Goal: Task Accomplishment & Management: Manage account settings

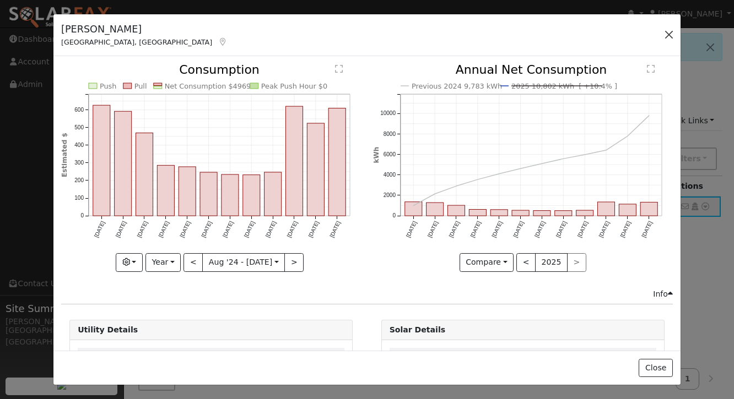
click at [669, 32] on button "button" at bounding box center [668, 34] width 15 height 15
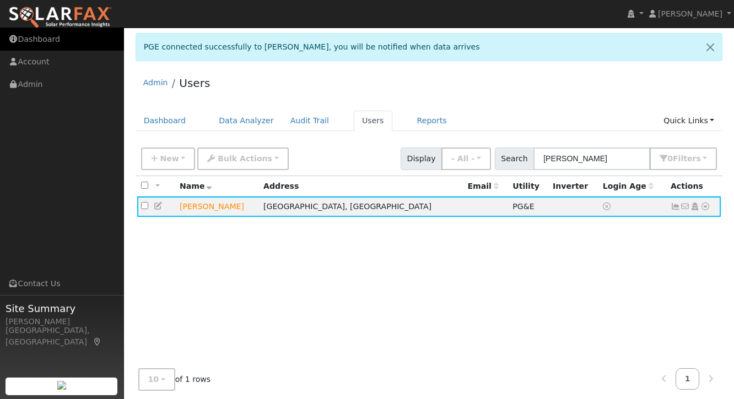
click at [38, 43] on link "Dashboard" at bounding box center [62, 39] width 124 height 23
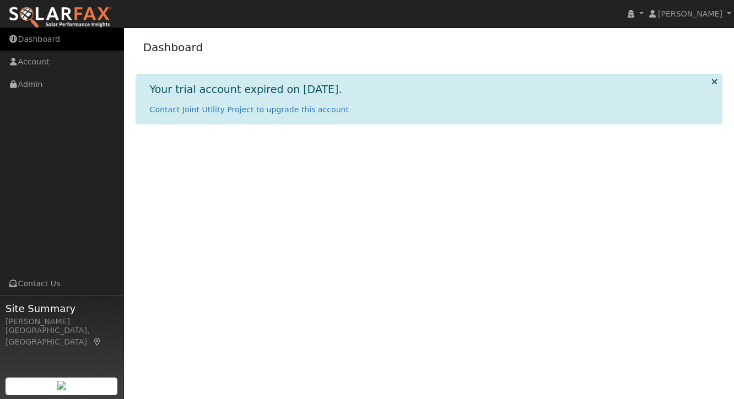
click at [30, 41] on link "Dashboard" at bounding box center [62, 39] width 124 height 23
click at [42, 47] on link "Dashboard" at bounding box center [62, 39] width 124 height 23
click at [250, 116] on div "Your trial account expired on 06/27/2025. Contact Joint Utility Project to upgr…" at bounding box center [429, 99] width 587 height 50
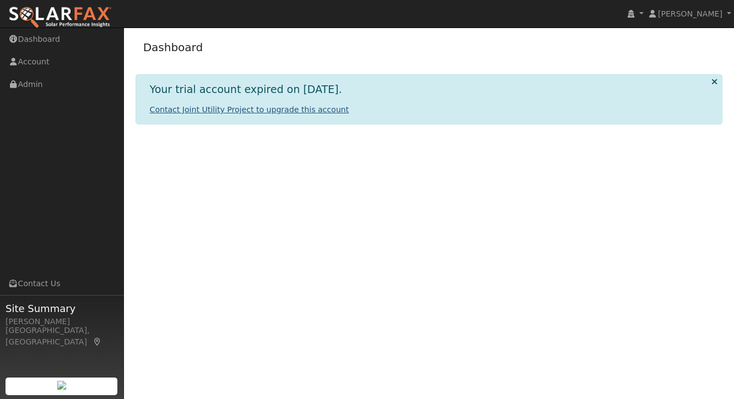
click at [268, 105] on link "Contact Joint Utility Project to upgrade this account" at bounding box center [249, 109] width 199 height 9
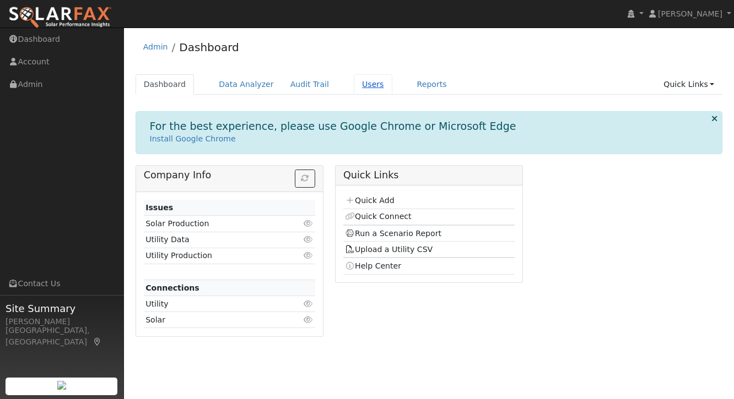
click at [365, 77] on link "Users" at bounding box center [373, 84] width 39 height 20
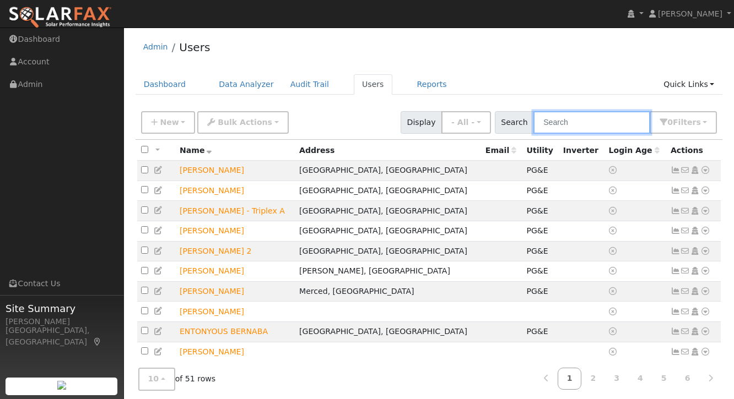
click at [570, 123] on input "text" at bounding box center [591, 122] width 117 height 23
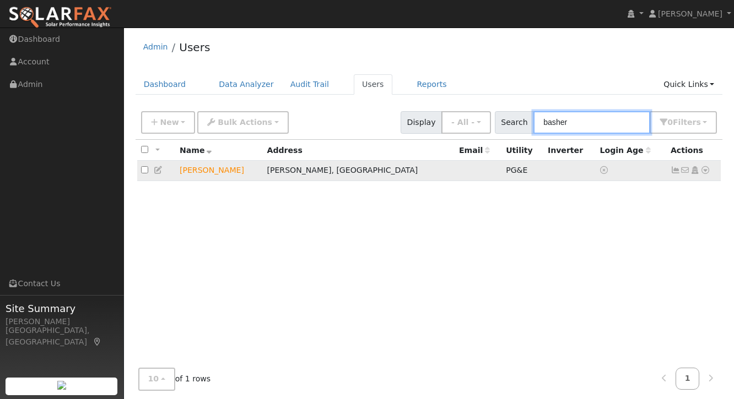
type input "basher"
click at [676, 171] on icon at bounding box center [675, 170] width 10 height 8
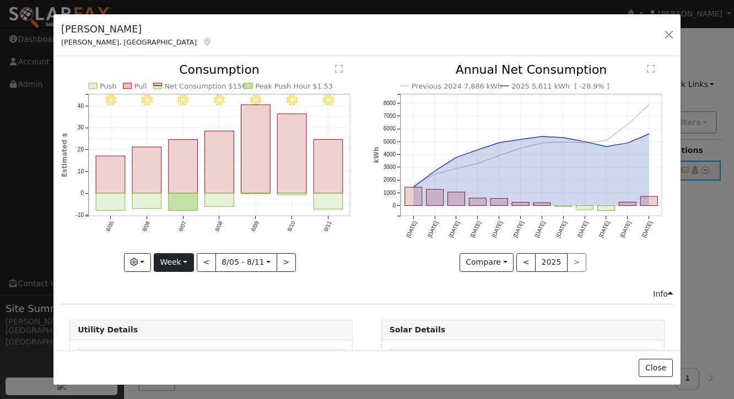
click at [172, 262] on button "Week" at bounding box center [174, 262] width 40 height 19
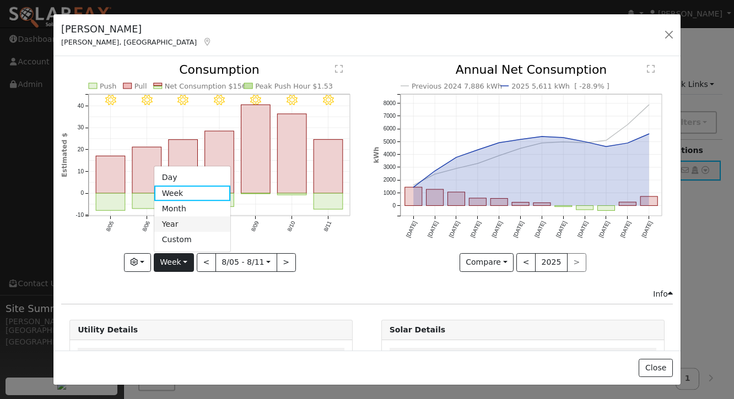
click at [177, 229] on link "Year" at bounding box center [192, 224] width 77 height 15
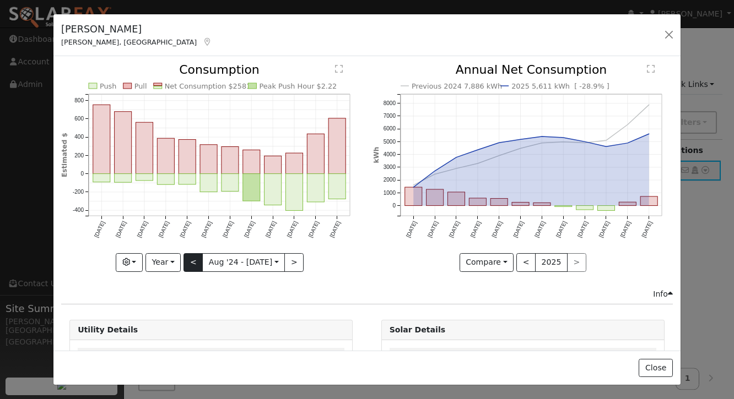
click at [197, 266] on button "<" at bounding box center [192, 262] width 19 height 19
type input "[DATE]"
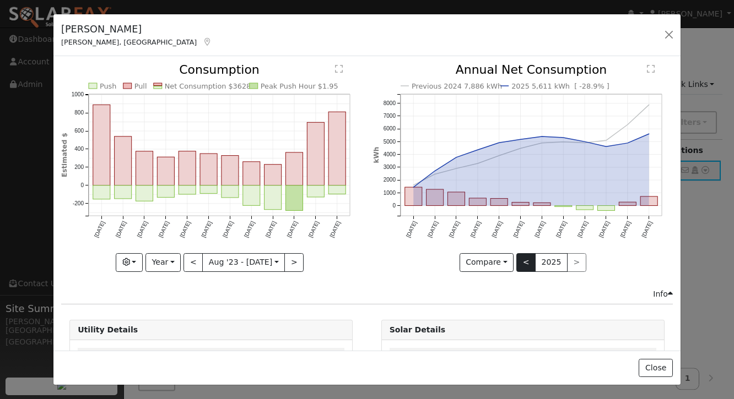
click at [528, 266] on button "<" at bounding box center [525, 262] width 19 height 19
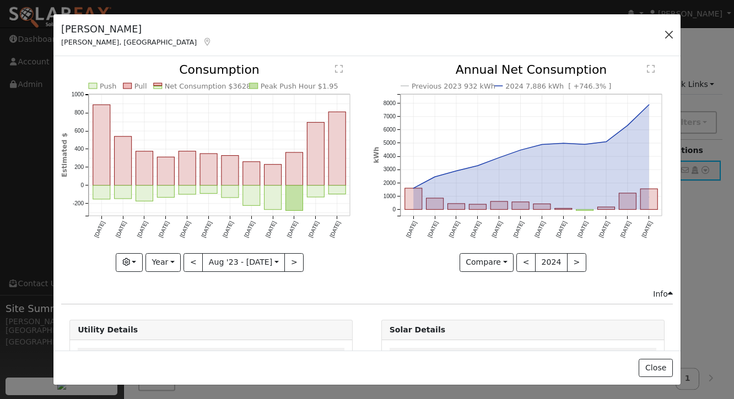
click at [668, 36] on button "button" at bounding box center [668, 34] width 15 height 15
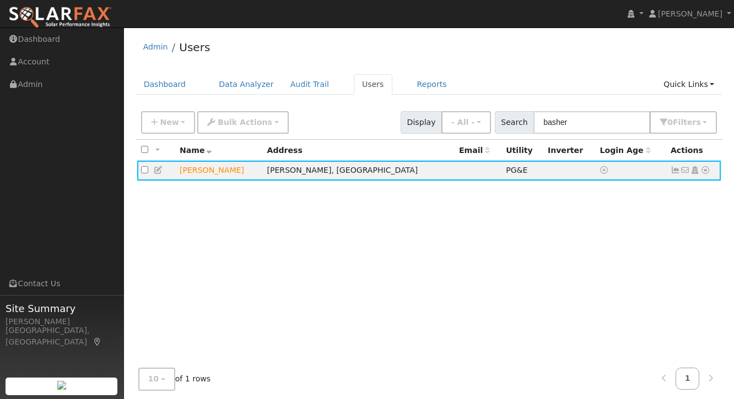
click at [421, 220] on div "All None All on page None on page Name Address Email Utility Inverter Login Age…" at bounding box center [429, 260] width 587 height 240
click at [473, 58] on div "Admin Users" at bounding box center [429, 50] width 587 height 34
click at [558, 65] on div "Admin Users" at bounding box center [429, 50] width 587 height 34
click at [484, 47] on div "Admin Users" at bounding box center [429, 50] width 587 height 34
